Goal: Find specific page/section: Find specific page/section

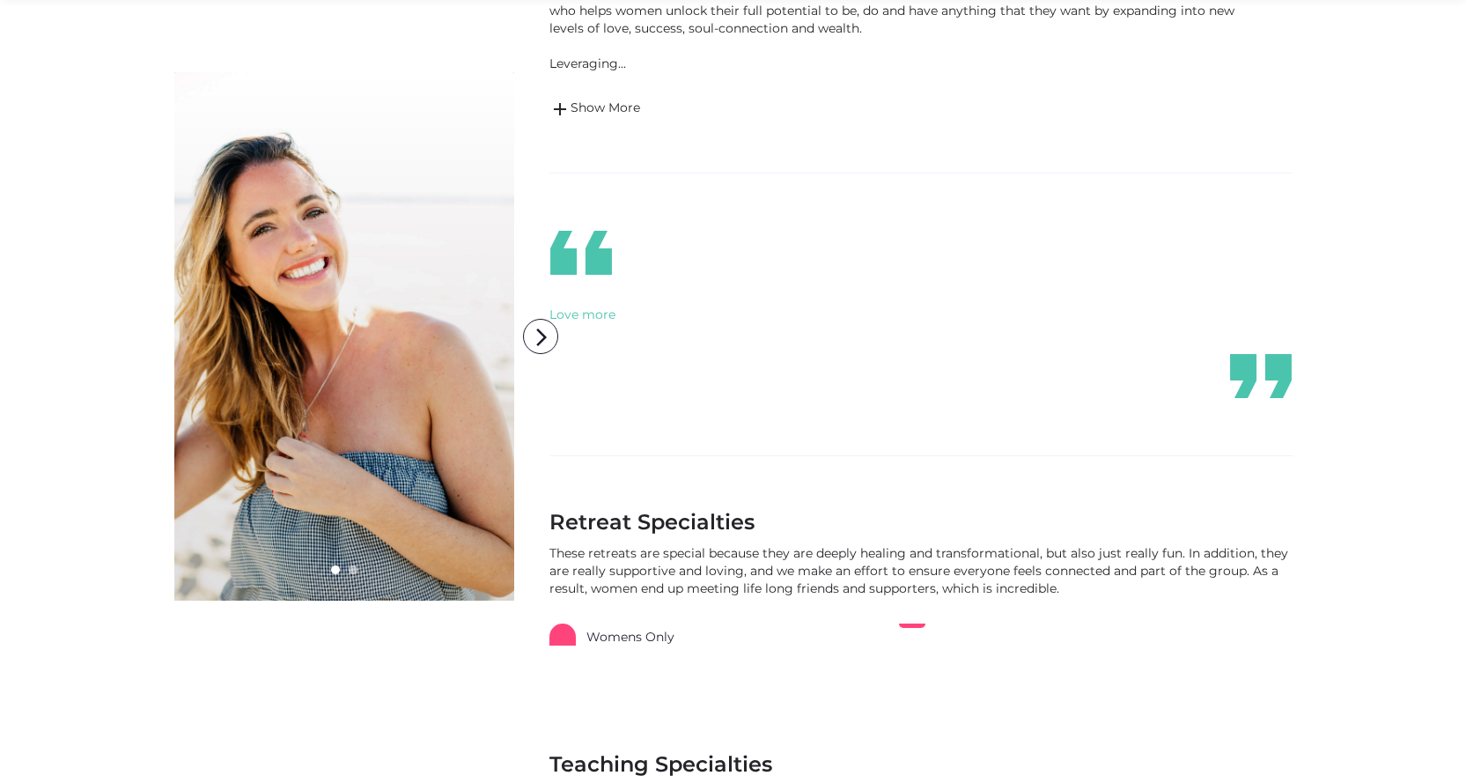
scroll to position [528, 0]
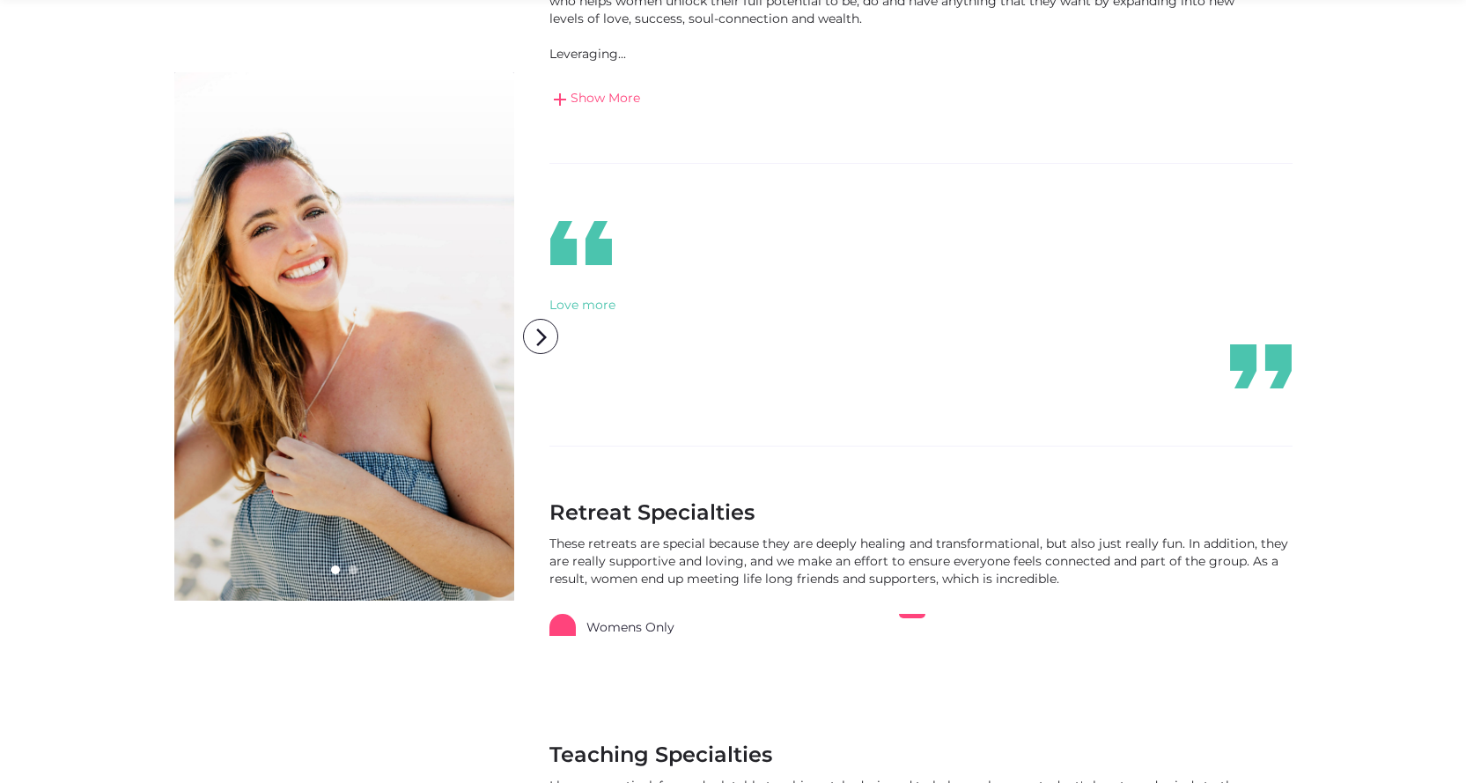
click at [580, 98] on link "add Show More" at bounding box center [892, 99] width 687 height 21
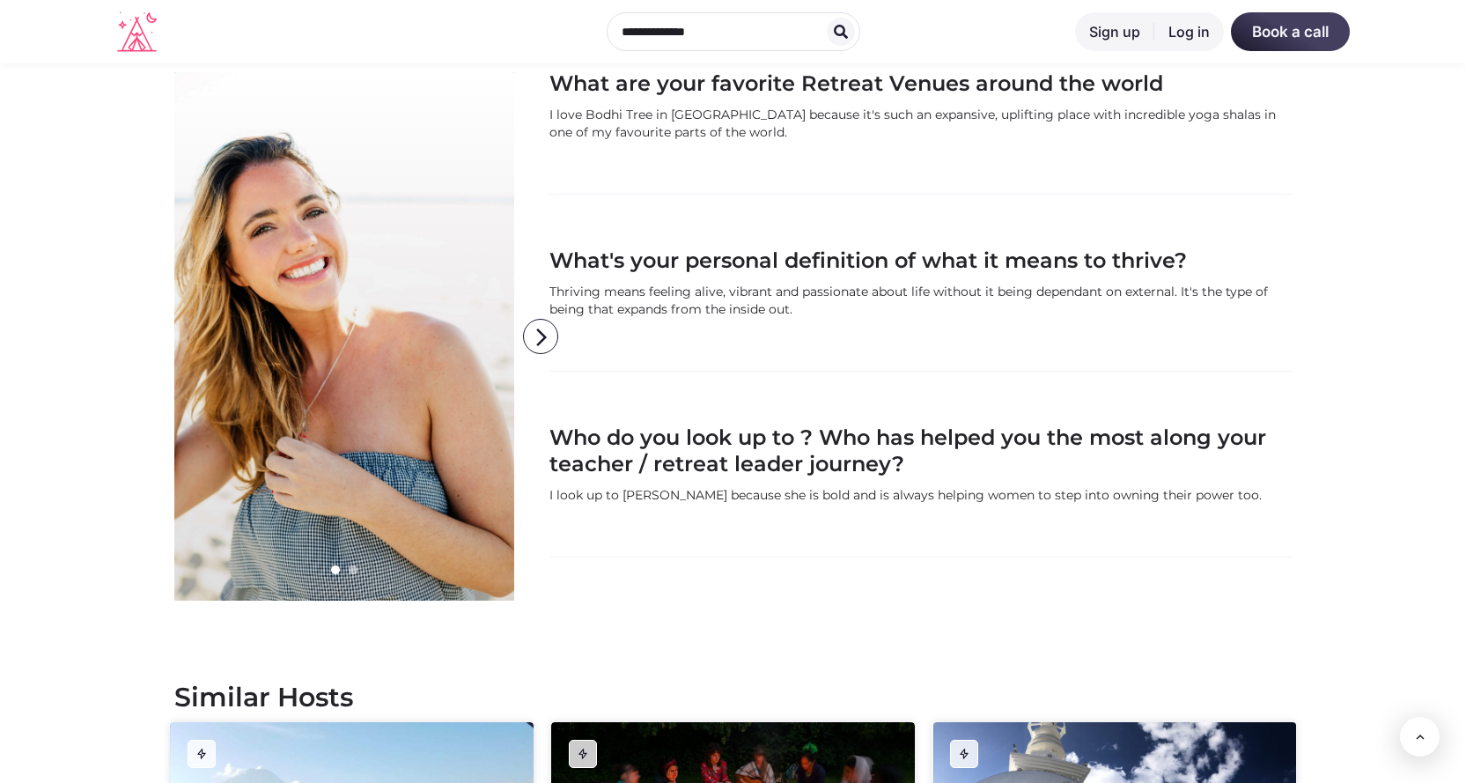
scroll to position [1338, 0]
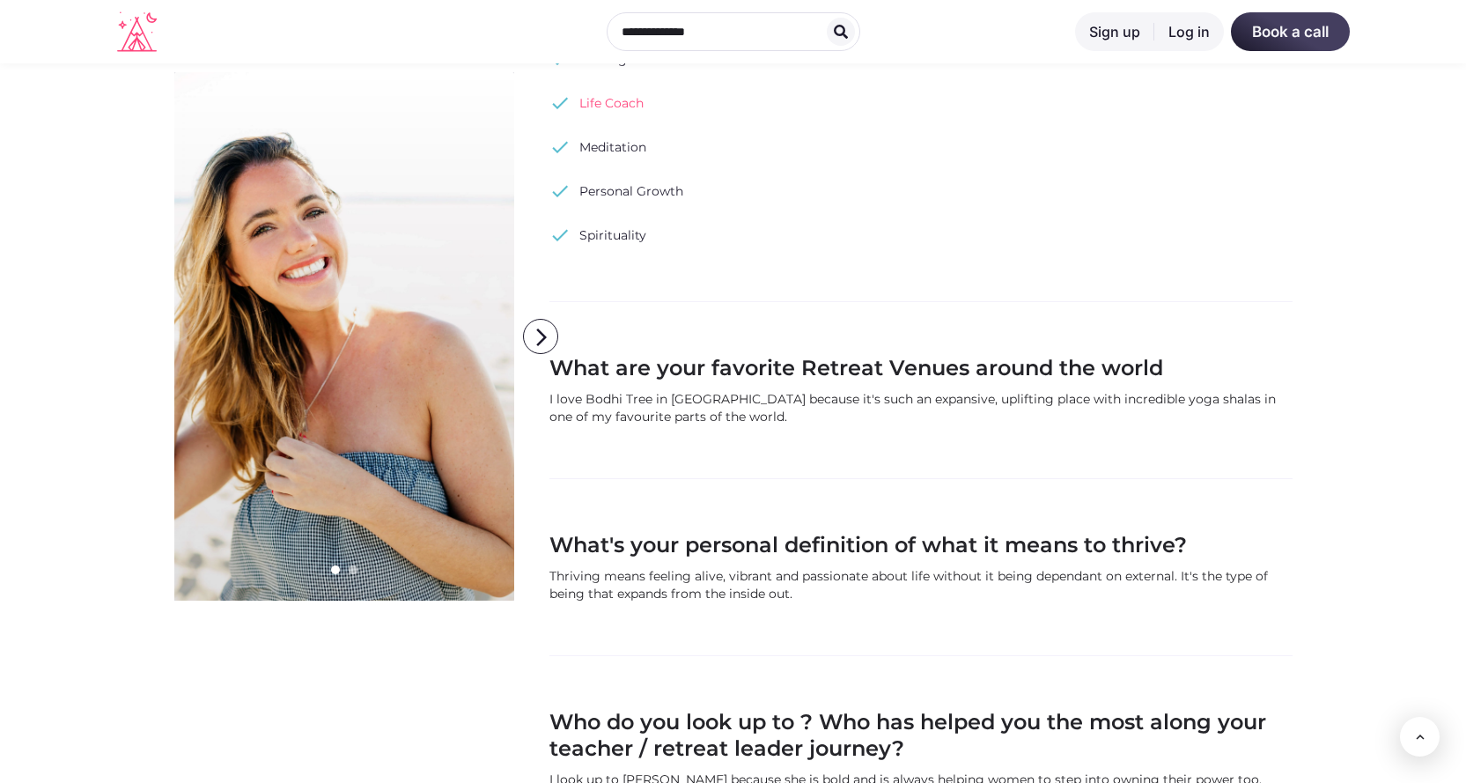
click at [615, 106] on link "check Life Coach" at bounding box center [596, 103] width 94 height 26
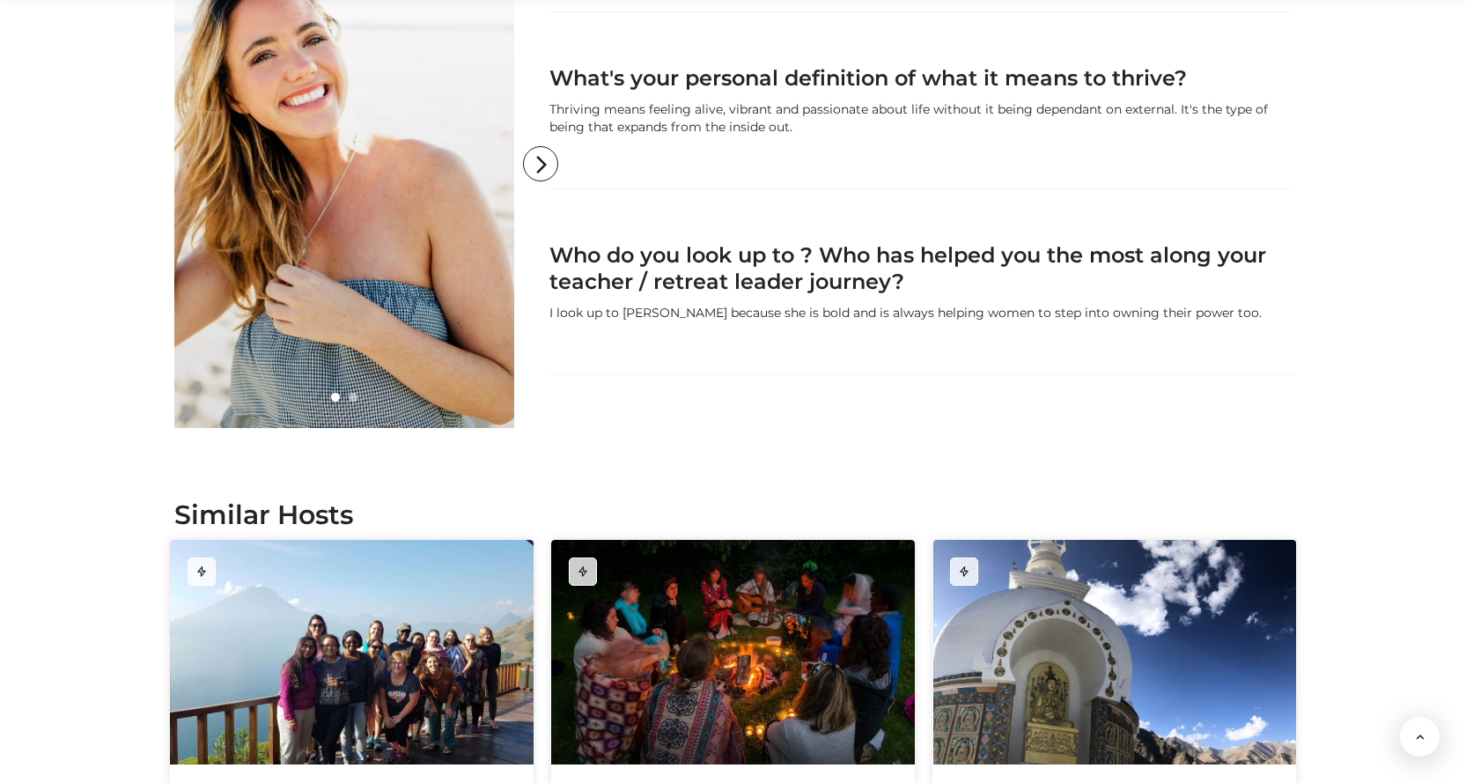
scroll to position [1866, 0]
